Goal: Navigation & Orientation: Find specific page/section

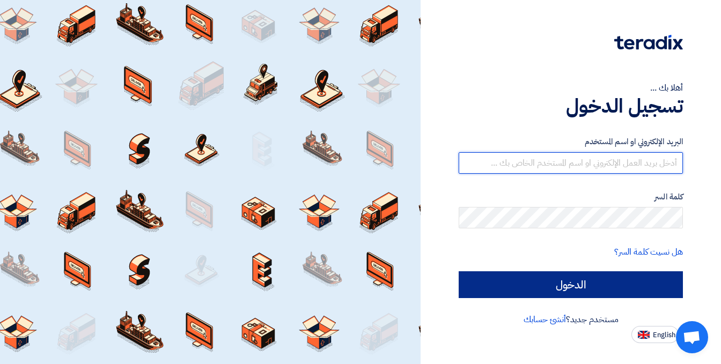
type input "[EMAIL_ADDRESS][DOMAIN_NAME]"
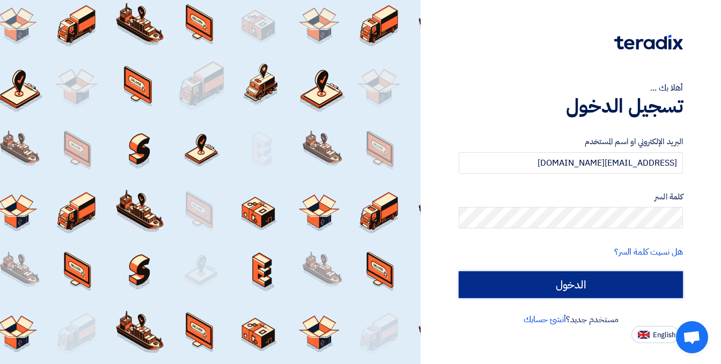
click at [558, 296] on input "الدخول" at bounding box center [571, 284] width 224 height 27
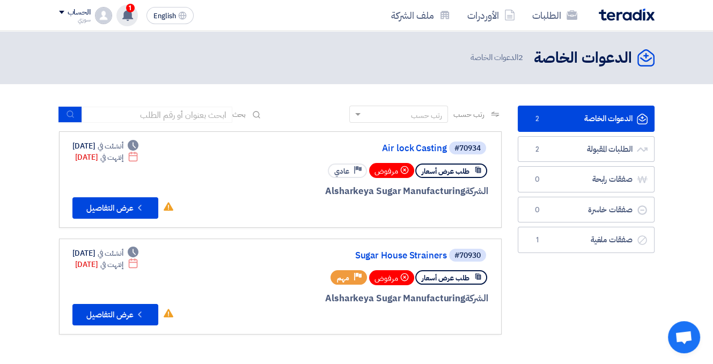
click at [126, 12] on use at bounding box center [127, 15] width 11 height 12
